Goal: Task Accomplishment & Management: Use online tool/utility

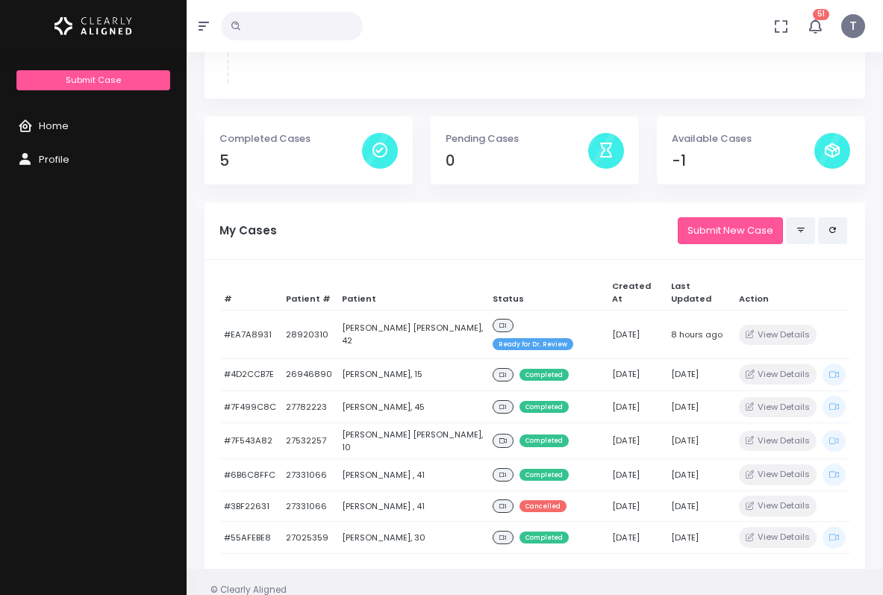
scroll to position [1293, 0]
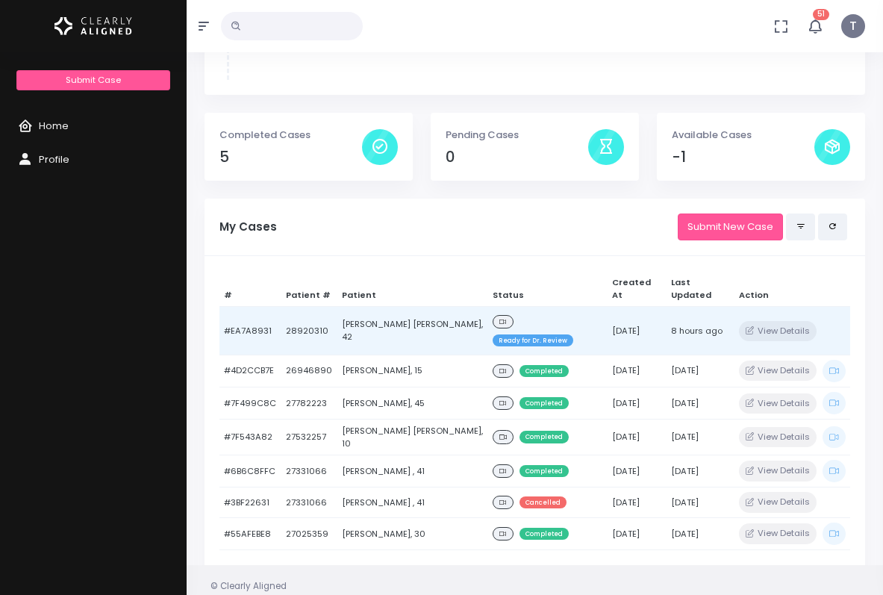
click at [400, 311] on td "[PERSON_NAME] [PERSON_NAME], 42" at bounding box center [414, 331] width 152 height 49
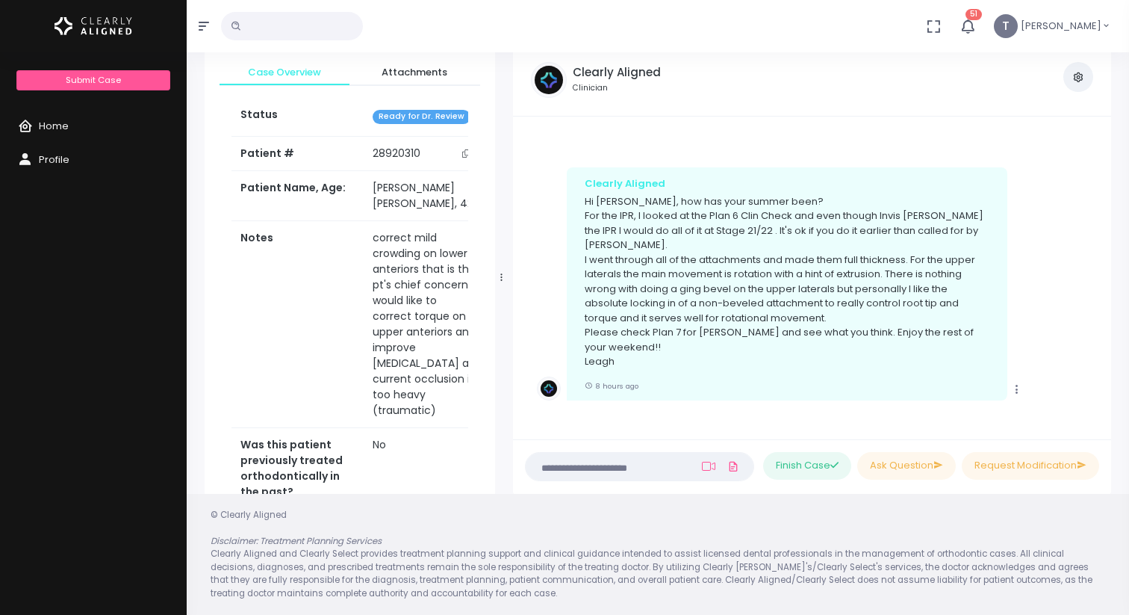
scroll to position [1986, 0]
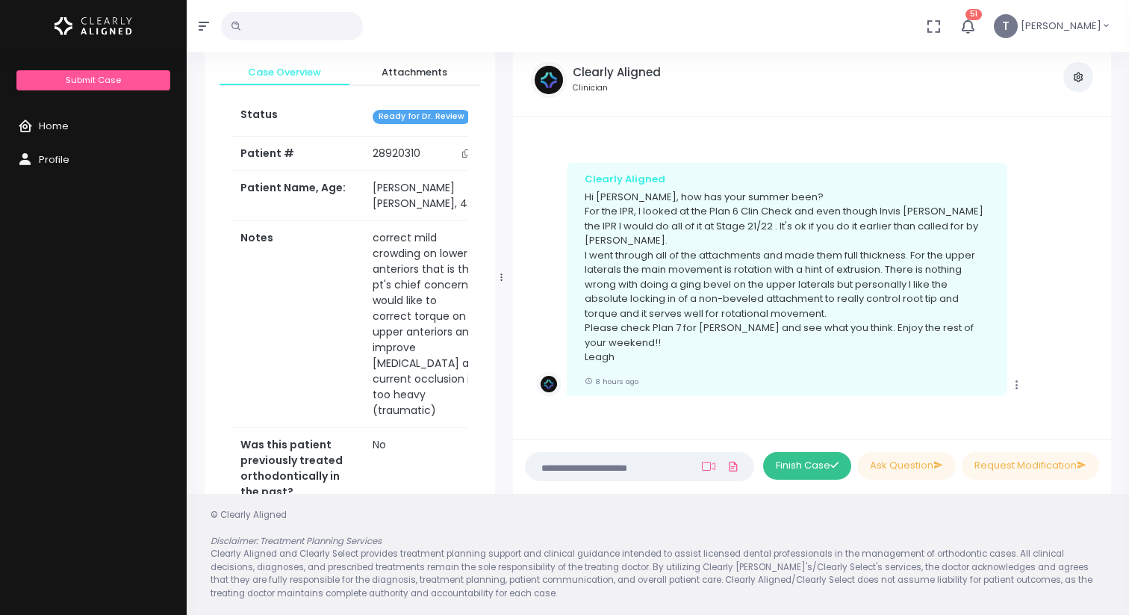
click at [807, 462] on button "Finish Case" at bounding box center [807, 466] width 88 height 28
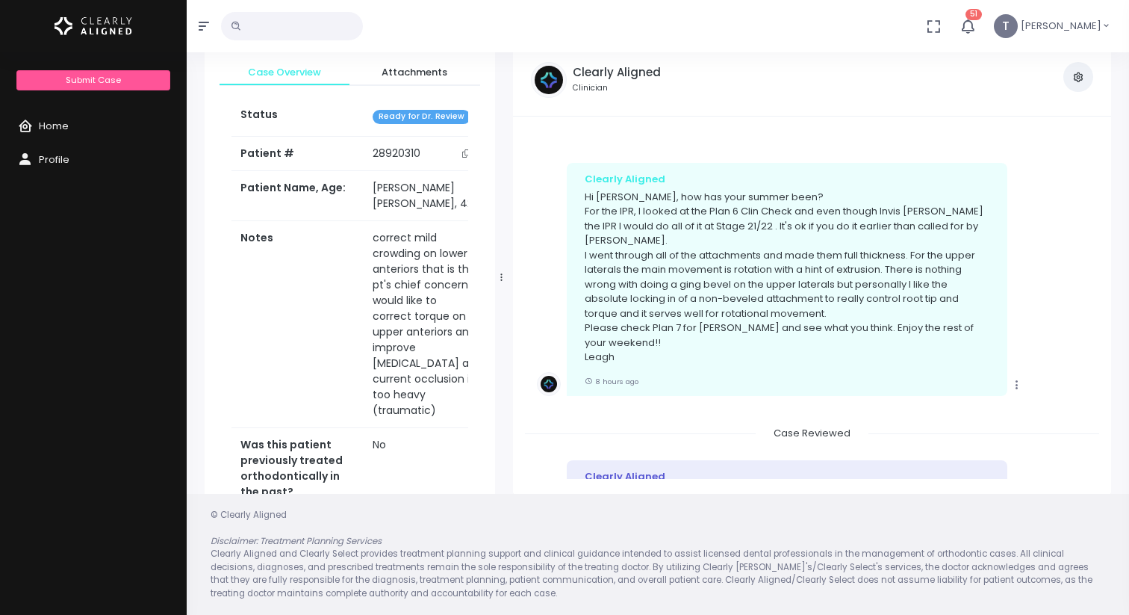
scroll to position [2175, 0]
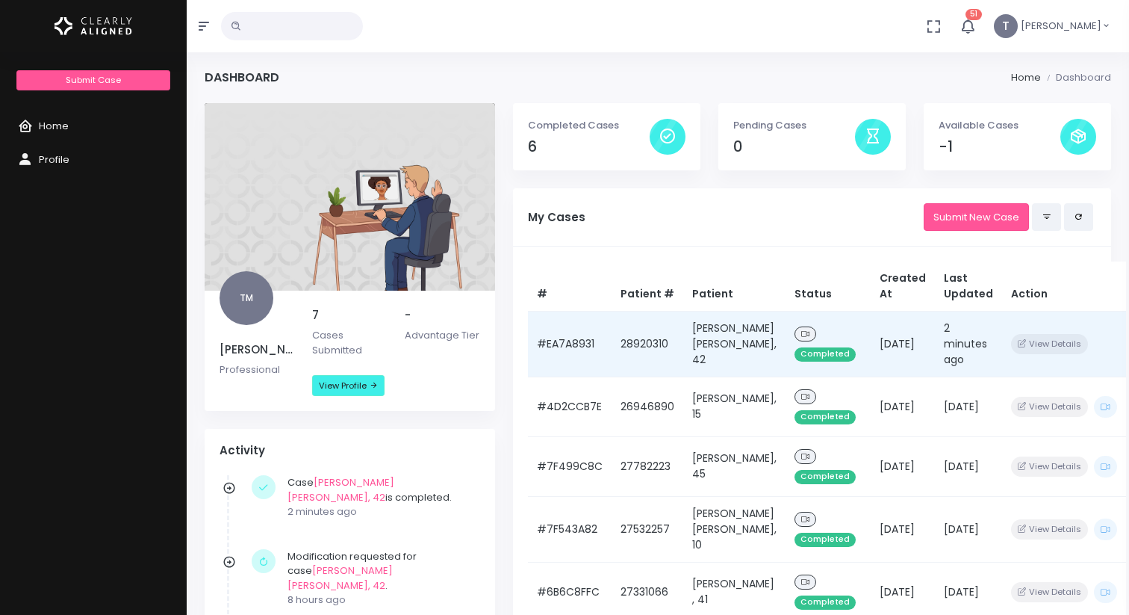
click at [716, 350] on td "[PERSON_NAME] [PERSON_NAME], 42" at bounding box center [734, 344] width 102 height 66
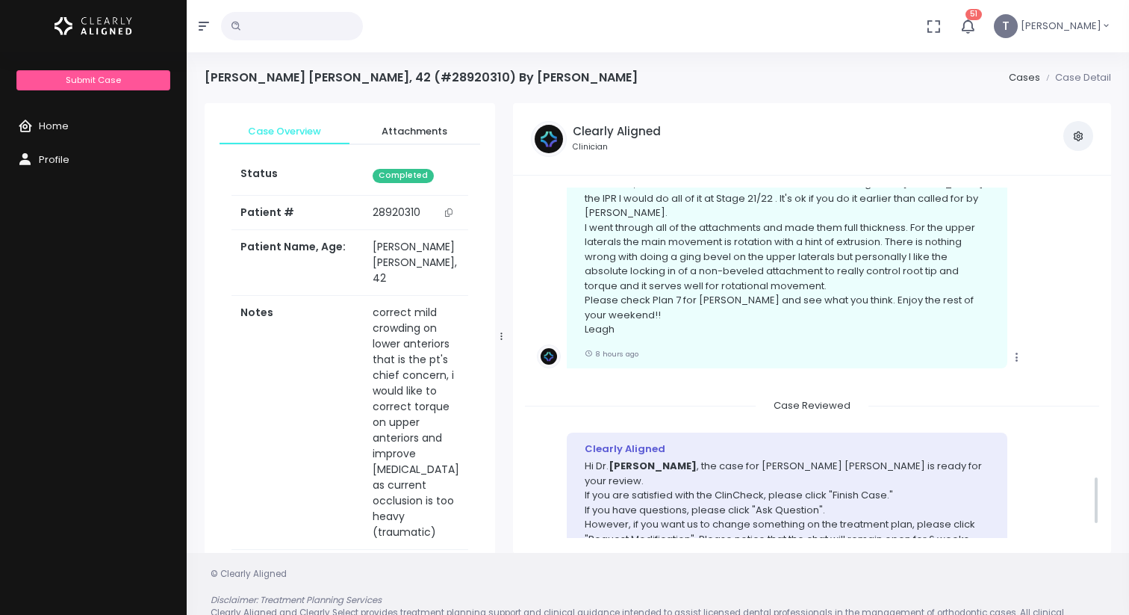
scroll to position [2055, 0]
